Goal: Task Accomplishment & Management: Manage account settings

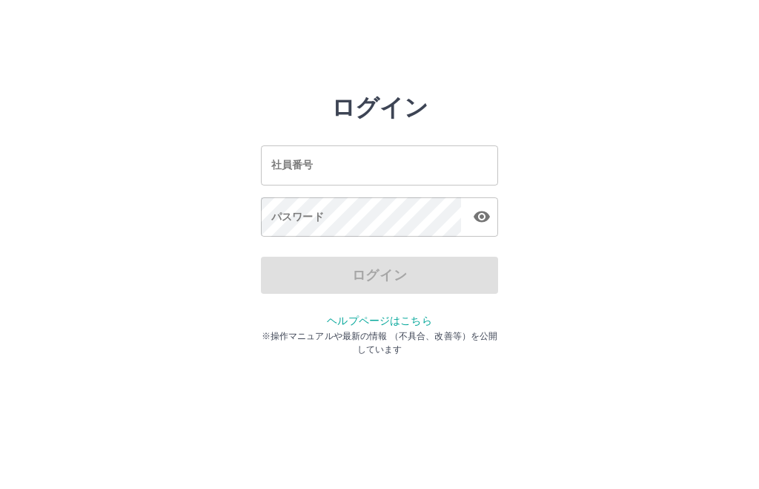
click at [389, 169] on input "社員番号" at bounding box center [379, 164] width 237 height 39
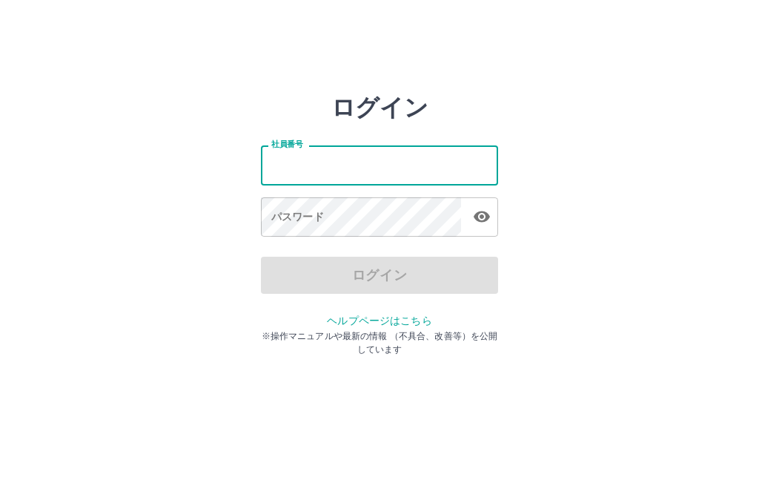
click at [389, 169] on input "社員番号" at bounding box center [379, 164] width 237 height 39
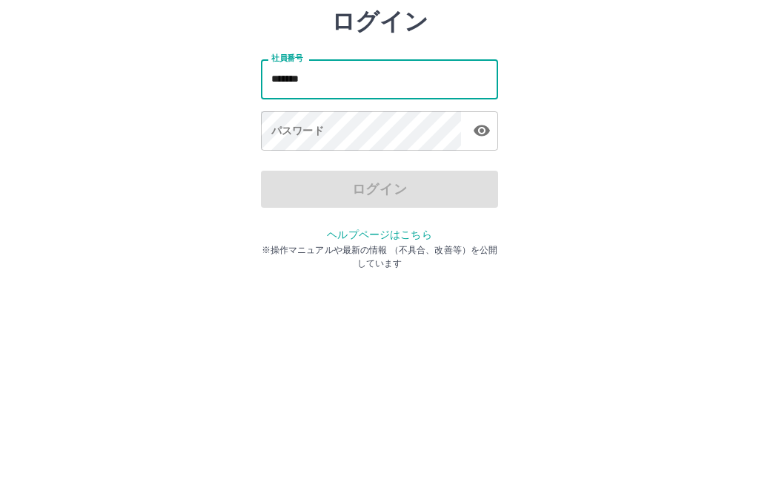
type input "*******"
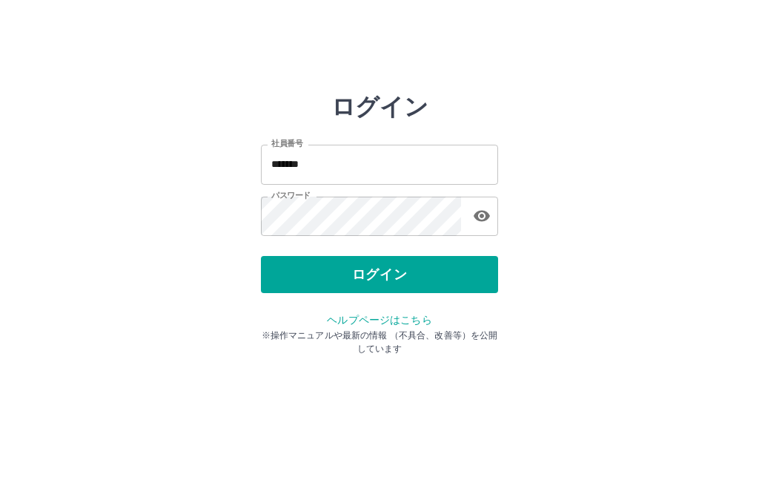
click at [423, 277] on button "ログイン" at bounding box center [379, 275] width 237 height 37
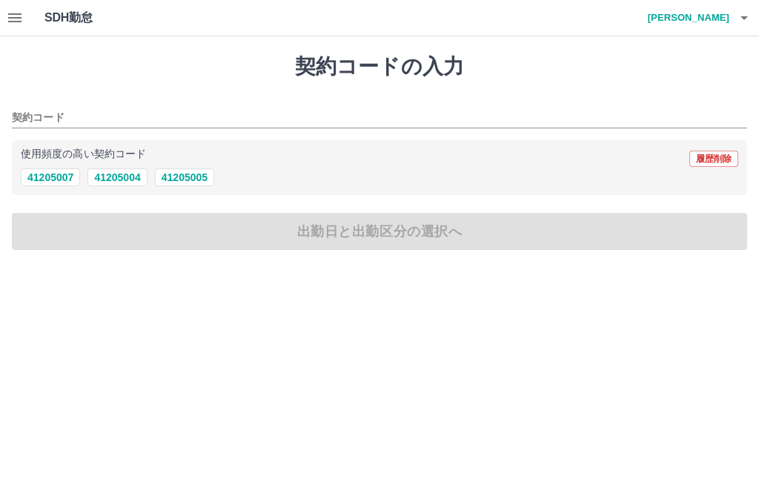
click at [9, 20] on icon "button" at bounding box center [15, 18] width 18 height 18
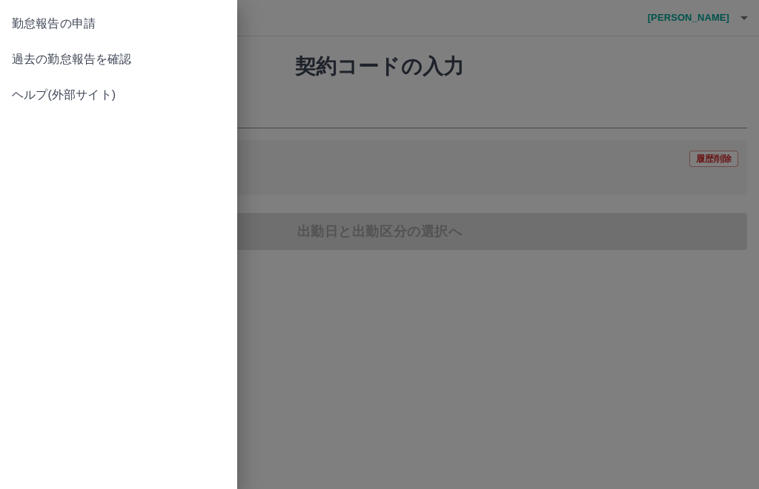
click at [131, 58] on span "過去の勤怠報告を確認" at bounding box center [119, 59] width 214 height 18
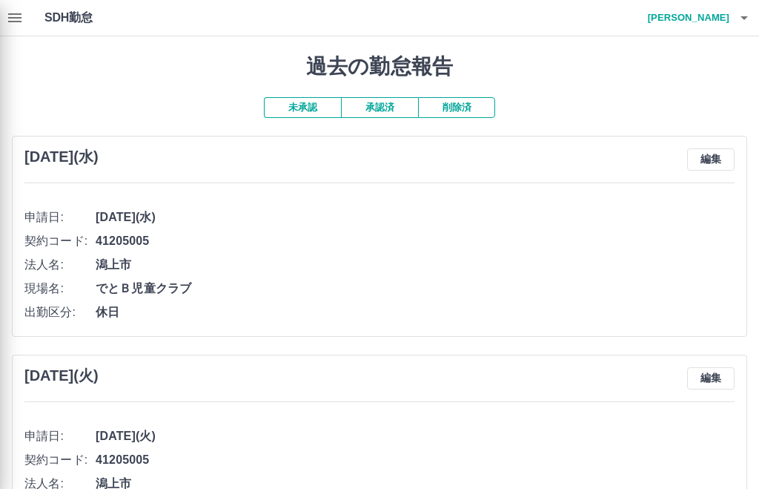
click at [393, 105] on div at bounding box center [379, 244] width 759 height 489
click at [389, 101] on div at bounding box center [379, 244] width 759 height 489
click at [381, 113] on div at bounding box center [379, 244] width 759 height 489
click at [388, 105] on div at bounding box center [379, 244] width 759 height 489
click at [377, 107] on div at bounding box center [379, 244] width 759 height 489
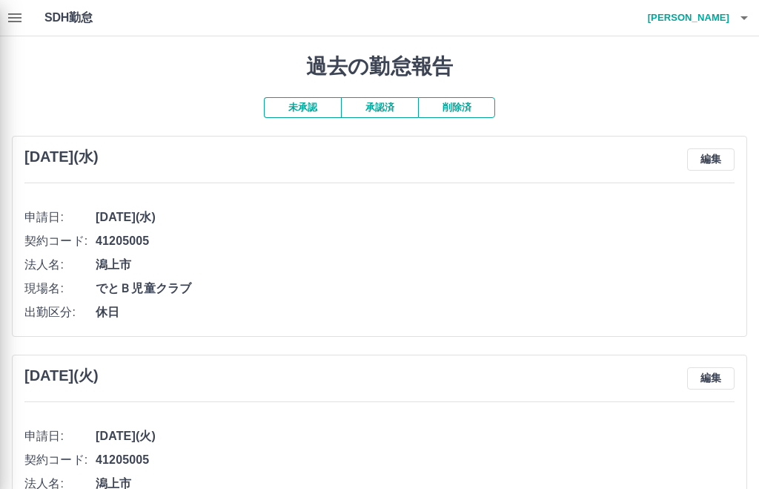
click at [380, 107] on div at bounding box center [379, 244] width 759 height 489
click at [376, 114] on div at bounding box center [379, 244] width 759 height 489
click at [376, 113] on div at bounding box center [379, 244] width 759 height 489
click at [296, 102] on div at bounding box center [379, 244] width 759 height 489
click at [380, 108] on div at bounding box center [379, 244] width 759 height 489
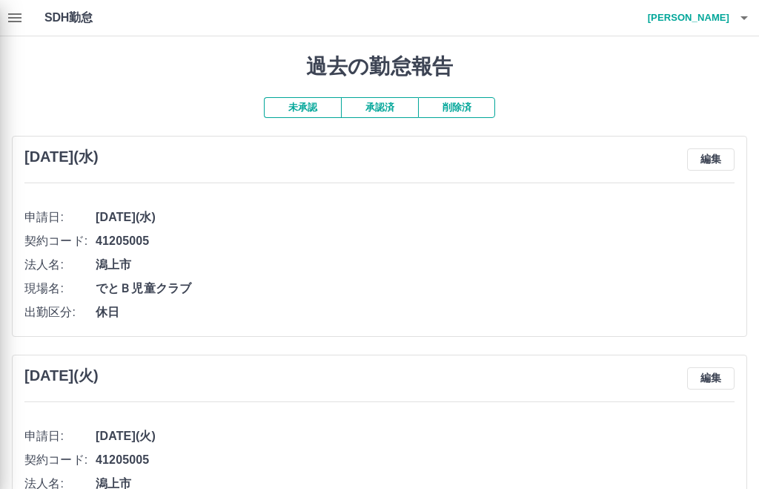
click at [8, 11] on div at bounding box center [379, 244] width 759 height 489
click at [21, 31] on div at bounding box center [379, 244] width 759 height 489
click at [380, 106] on div at bounding box center [379, 244] width 759 height 489
click at [384, 110] on div at bounding box center [379, 244] width 759 height 489
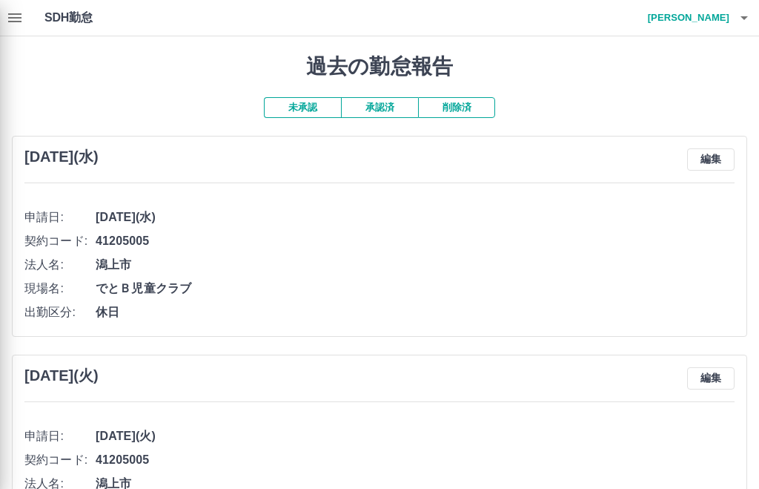
click at [390, 103] on div at bounding box center [379, 244] width 759 height 489
click at [713, 14] on div at bounding box center [379, 244] width 759 height 489
click at [719, 19] on div at bounding box center [379, 244] width 759 height 489
click at [731, 13] on div at bounding box center [379, 244] width 759 height 489
click at [729, 5] on div at bounding box center [379, 244] width 759 height 489
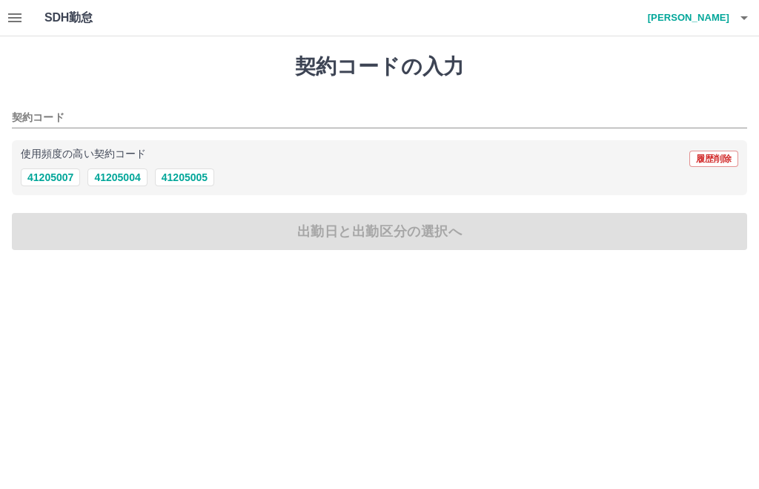
click at [1, 19] on button "button" at bounding box center [15, 18] width 30 height 36
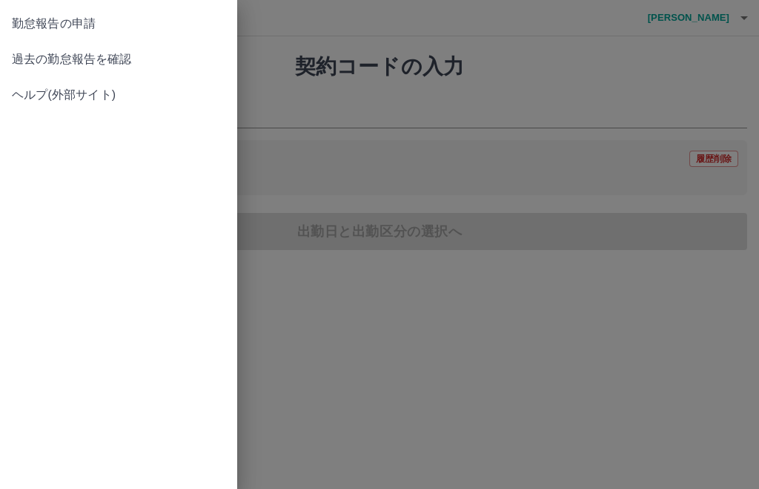
click at [114, 57] on span "過去の勤怠報告を確認" at bounding box center [119, 59] width 214 height 18
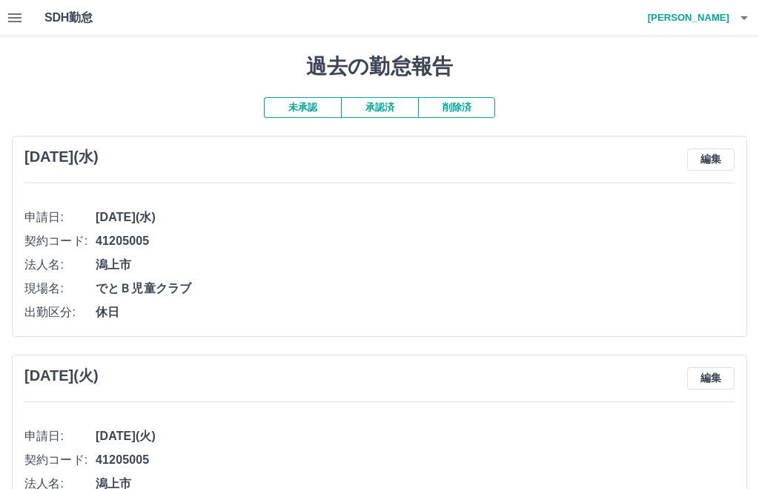
click at [385, 105] on button "承認済" at bounding box center [379, 107] width 77 height 21
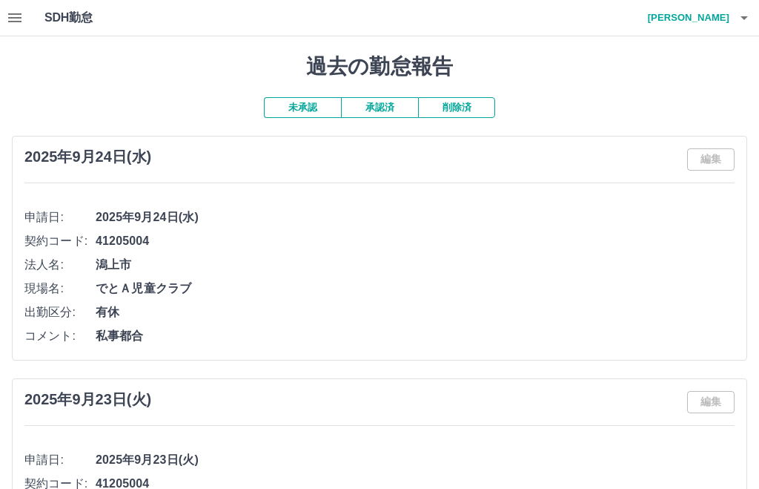
click at [390, 100] on button "承認済" at bounding box center [379, 107] width 77 height 21
click at [21, 19] on icon "button" at bounding box center [14, 17] width 13 height 9
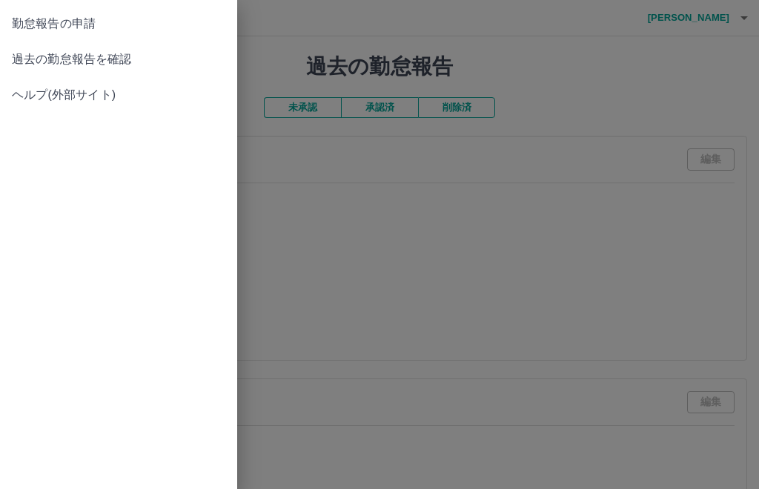
click at [93, 22] on span "勤怠報告の申請" at bounding box center [119, 24] width 214 height 18
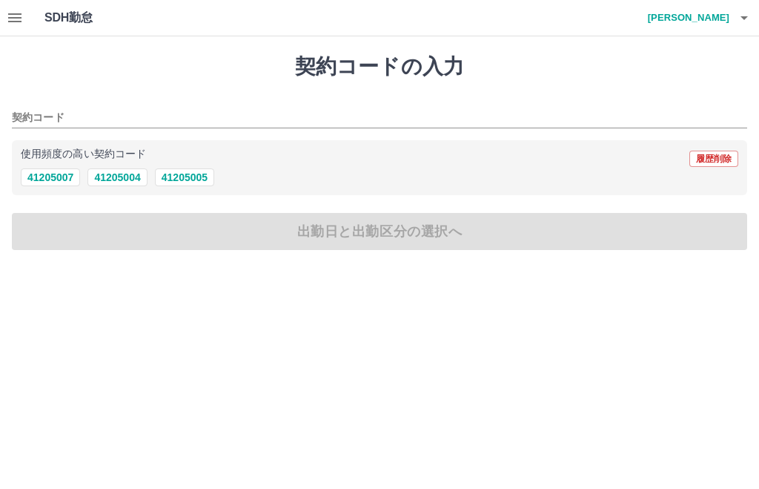
click at [19, 14] on icon "button" at bounding box center [14, 17] width 13 height 9
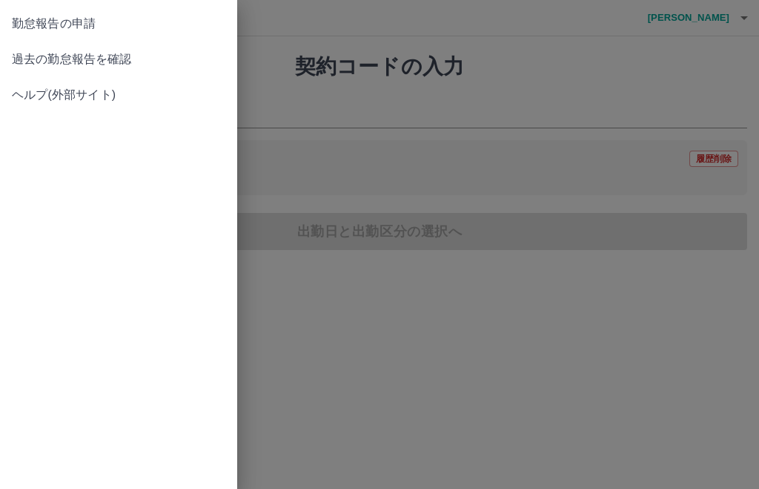
click at [111, 63] on span "過去の勤怠報告を確認" at bounding box center [119, 59] width 214 height 18
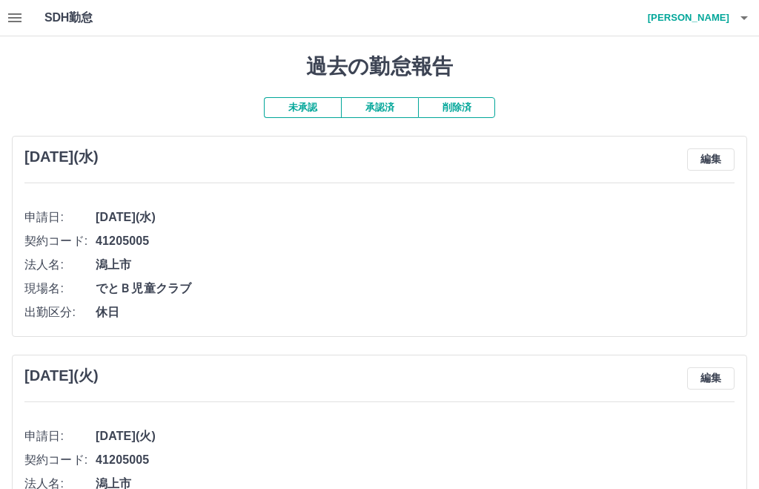
click at [309, 111] on button "未承認" at bounding box center [302, 107] width 77 height 21
click at [297, 103] on button "未承認" at bounding box center [302, 107] width 77 height 21
click at [715, 11] on h4 "浅野　郁実" at bounding box center [685, 18] width 89 height 36
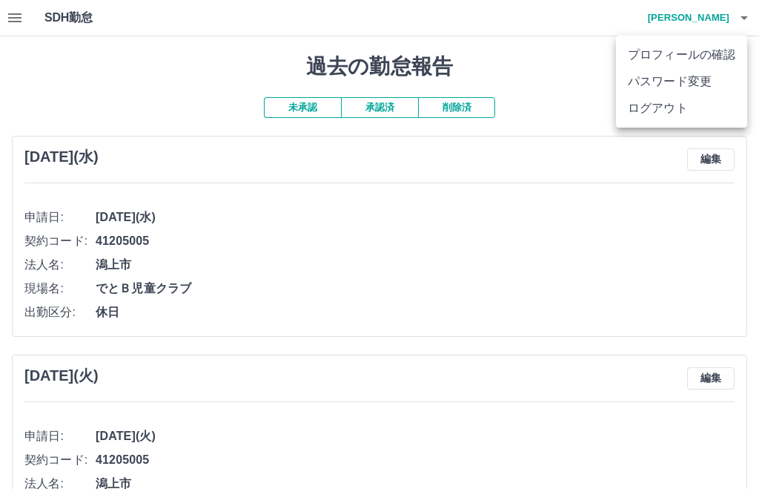
click at [676, 105] on li "ログアウト" at bounding box center [681, 108] width 131 height 27
